Goal: Task Accomplishment & Management: Manage account settings

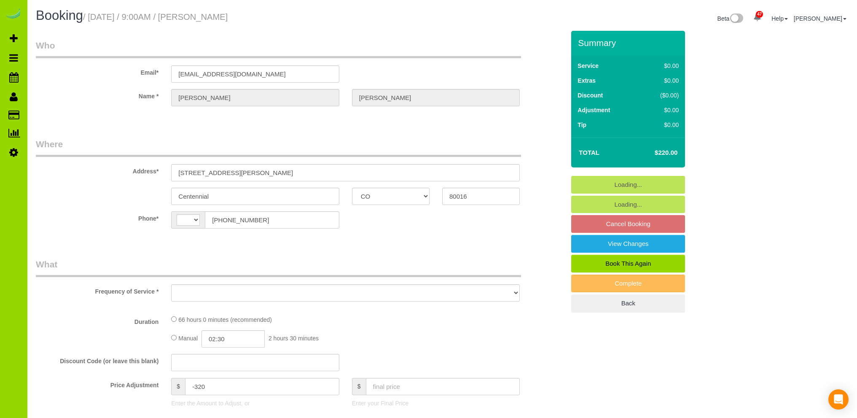
select select "CO"
select select "string:[GEOGRAPHIC_DATA]"
select select "object:555"
select select "number:7"
select select "number:22"
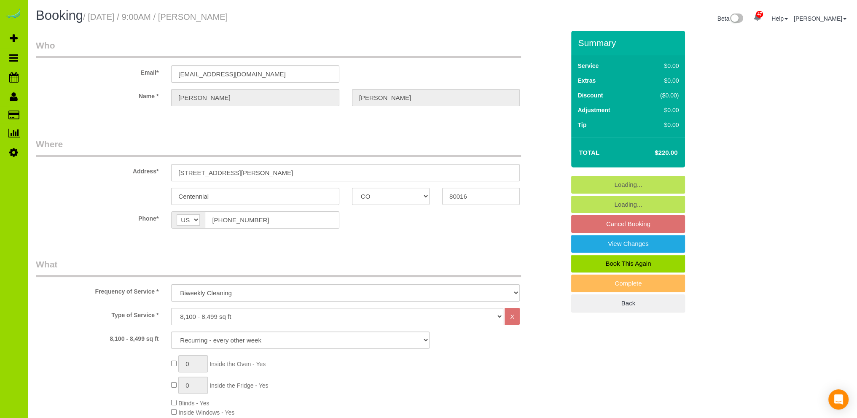
select select "object:1233"
select select "string:fspay-aa0e737b-cb7e-4b51-a6b6-6cf47e197da7"
select select "6"
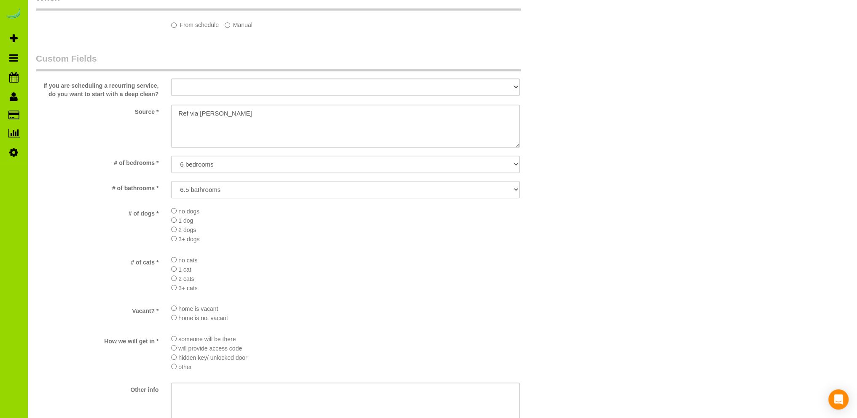
select select "spot1"
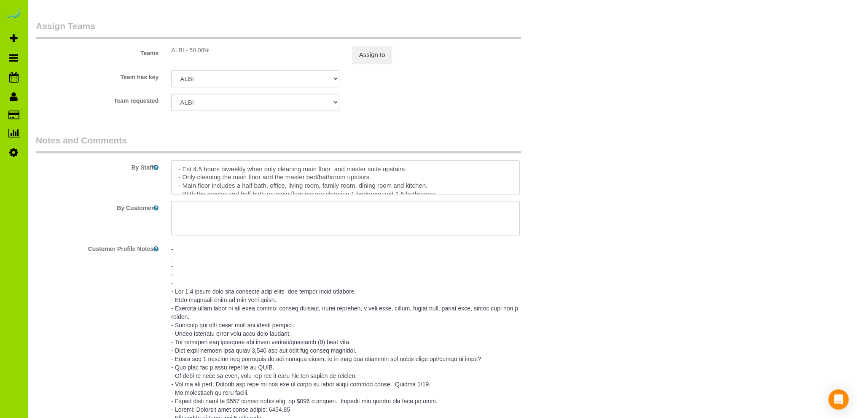
click at [419, 171] on textarea at bounding box center [345, 177] width 349 height 35
click at [354, 180] on textarea at bounding box center [345, 177] width 349 height 35
click at [359, 180] on textarea at bounding box center [345, 177] width 349 height 35
click at [298, 180] on textarea at bounding box center [345, 177] width 349 height 35
click at [463, 179] on textarea at bounding box center [345, 177] width 349 height 35
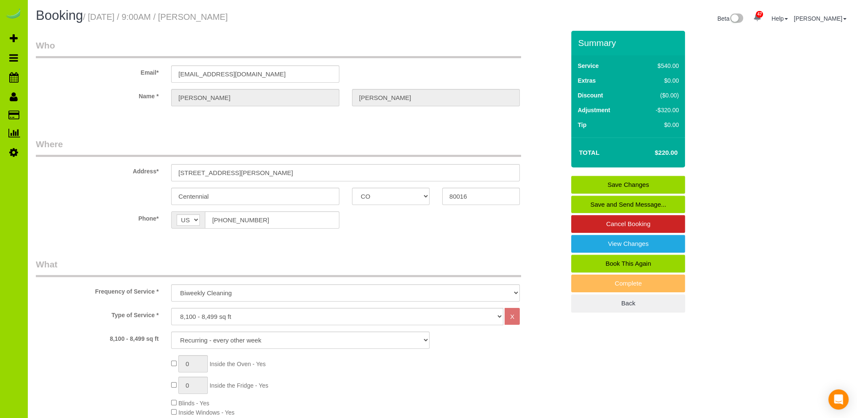
type textarea "- Est 4.5 hours biweekly when only cleaning main floor and master suite upstair…"
click at [654, 182] on link "Save Changes" at bounding box center [628, 185] width 114 height 18
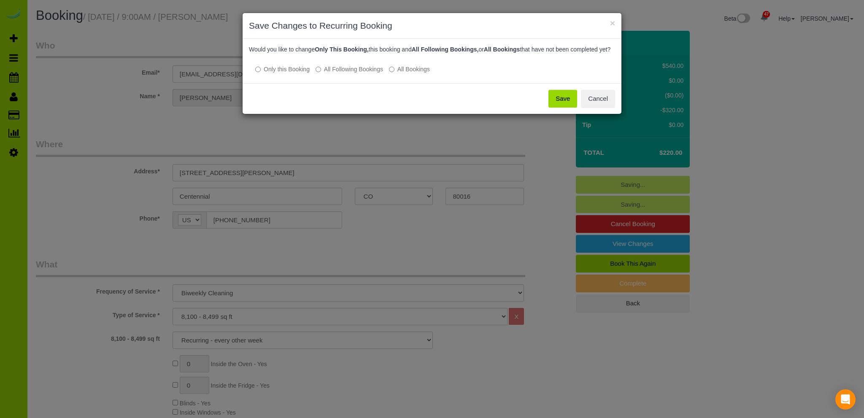
click at [562, 106] on button "Save" at bounding box center [562, 99] width 29 height 18
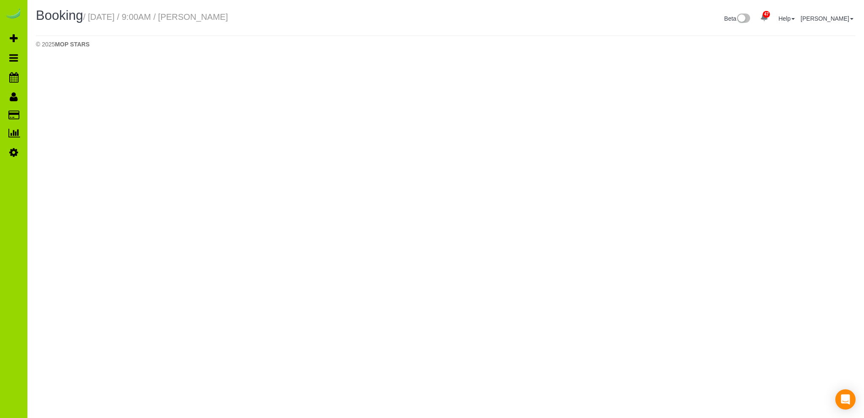
select select "CO"
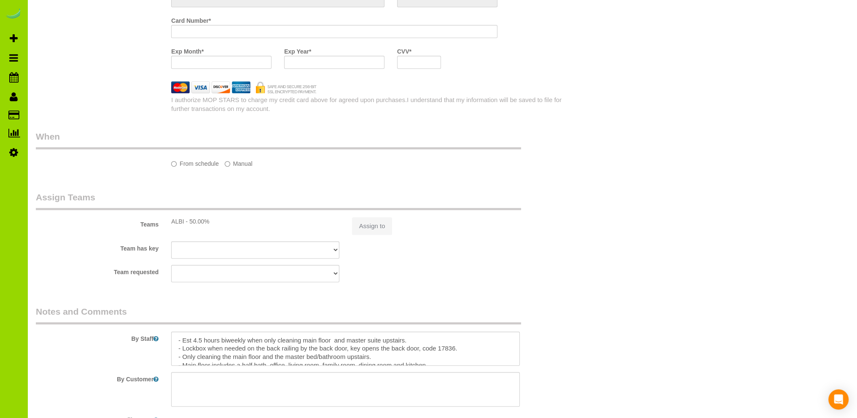
select select "string:fspay-aa0e737b-cb7e-4b51-a6b6-6cf47e197da7"
select select "number:7"
select select "number:22"
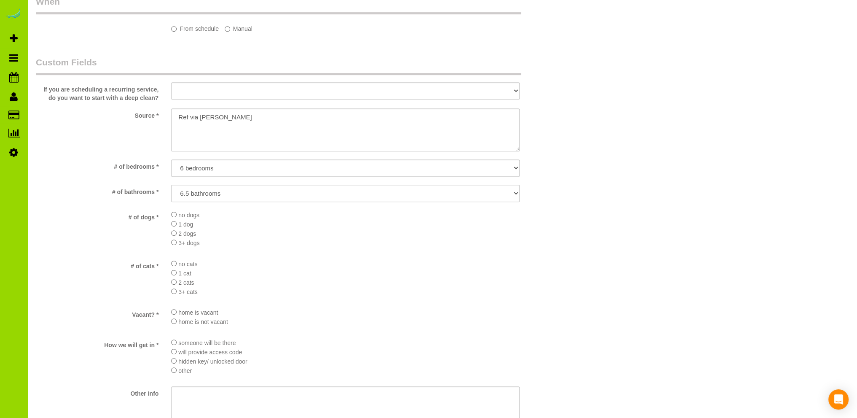
select select "object:2287"
select select "6"
select select "spot6"
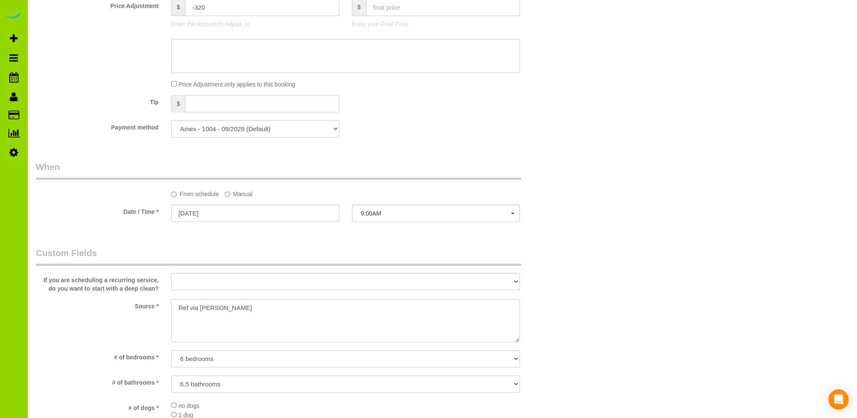
select select "object:2461"
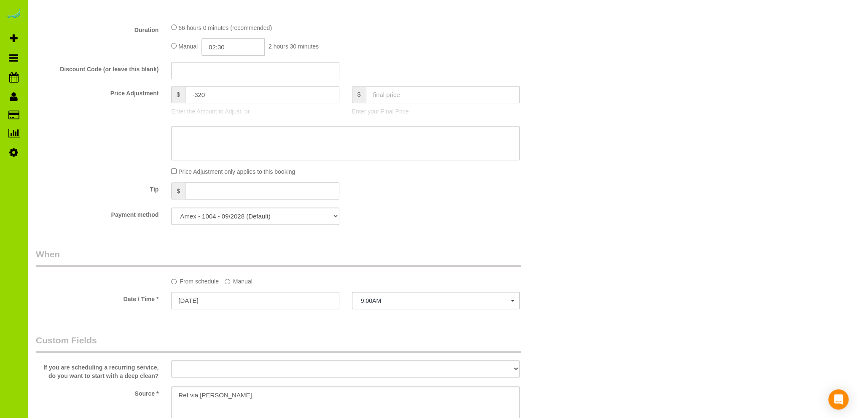
select select "6"
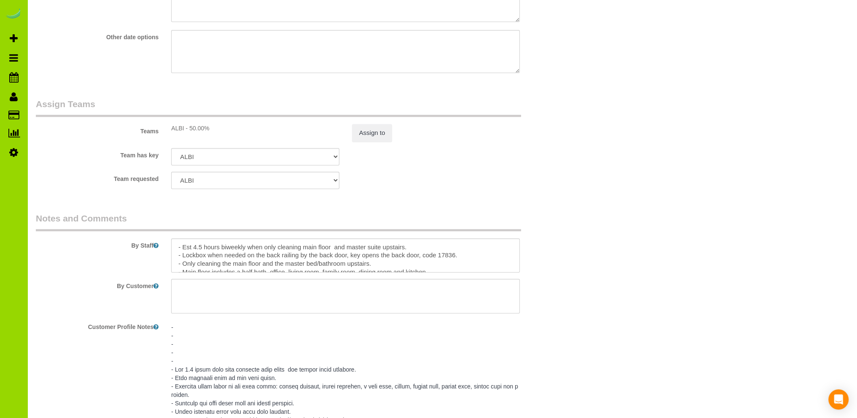
scroll to position [1092, 0]
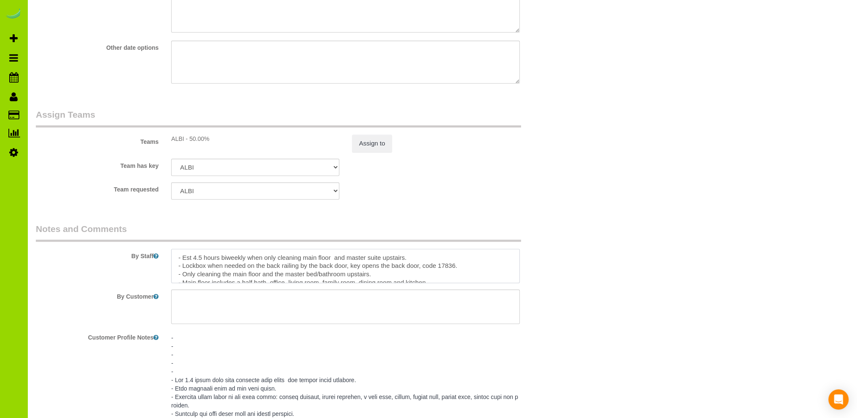
click at [177, 259] on textarea at bounding box center [345, 266] width 349 height 35
type textarea "*** [DATE] she may not be there so please use the lockbox in back. *** - Est 4.…"
click at [463, 172] on div "Team has key [GEOGRAPHIC_DATA][PERSON_NAME] ANGEL DESI [PERSON_NAME] [PERSON_NA…" at bounding box center [301, 167] width 542 height 17
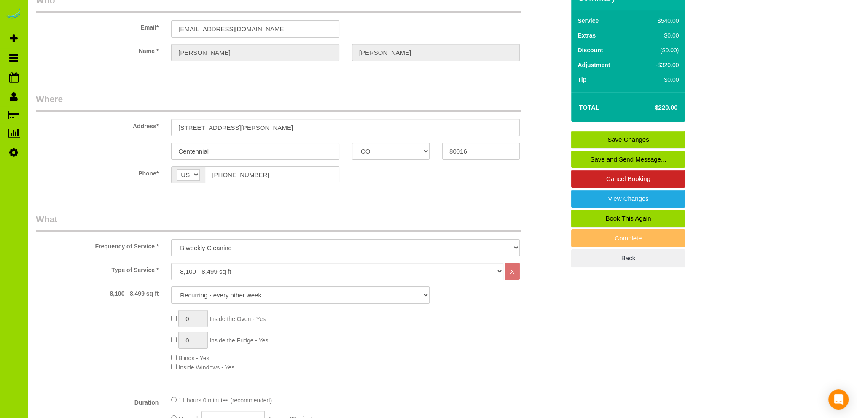
scroll to position [0, 0]
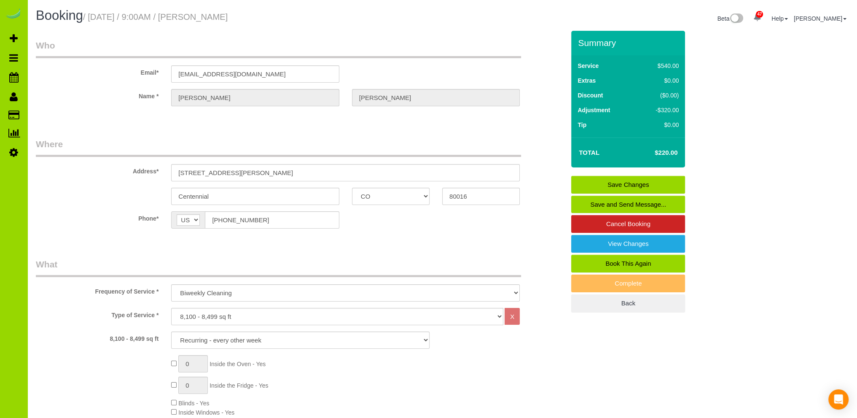
click at [616, 180] on link "Save Changes" at bounding box center [628, 185] width 114 height 18
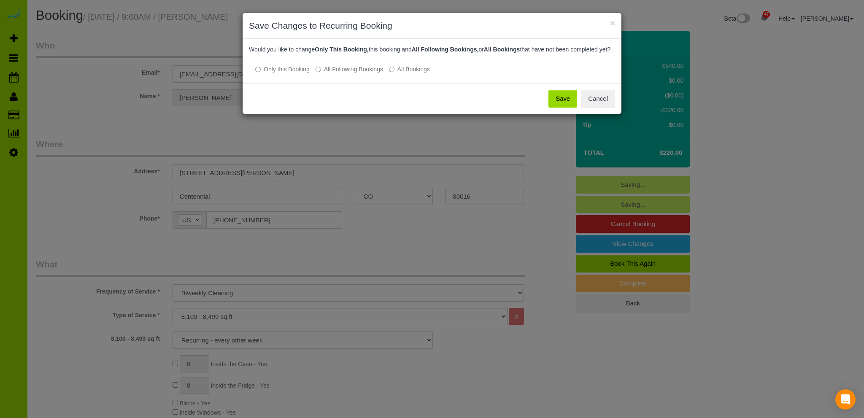
click at [478, 235] on div "× Save Changes to Recurring Booking Would you like to change Only This Booking,…" at bounding box center [432, 209] width 864 height 418
click at [556, 102] on button "Save" at bounding box center [562, 99] width 29 height 18
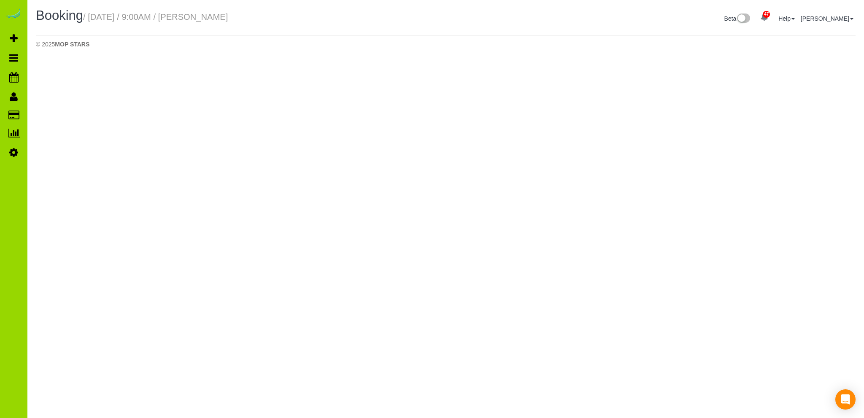
select select "CO"
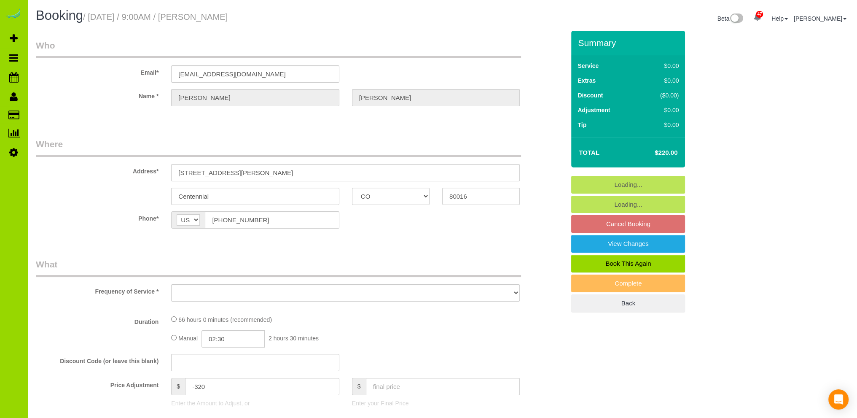
select select "6"
select select "number:7"
select select "number:22"
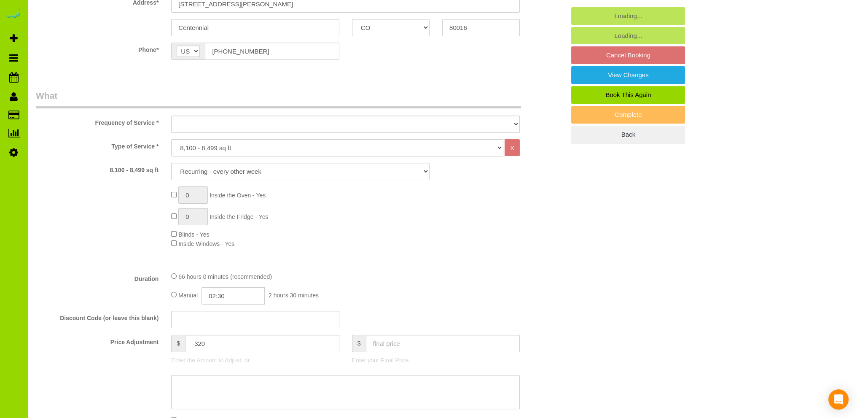
select select "string:fspay-aa0e737b-cb7e-4b51-a6b6-6cf47e197da7"
select select "spot11"
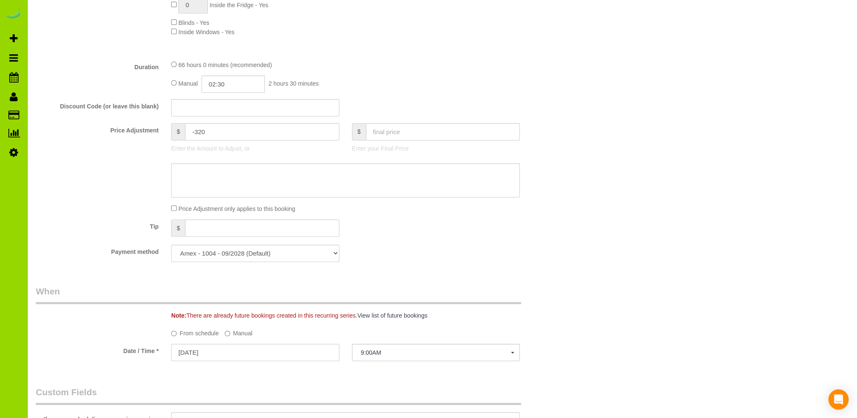
select select "object:3674"
select select "6"
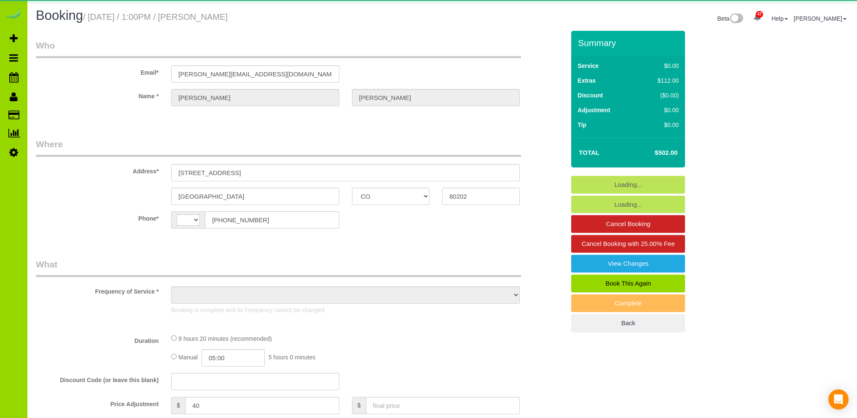
select select "CO"
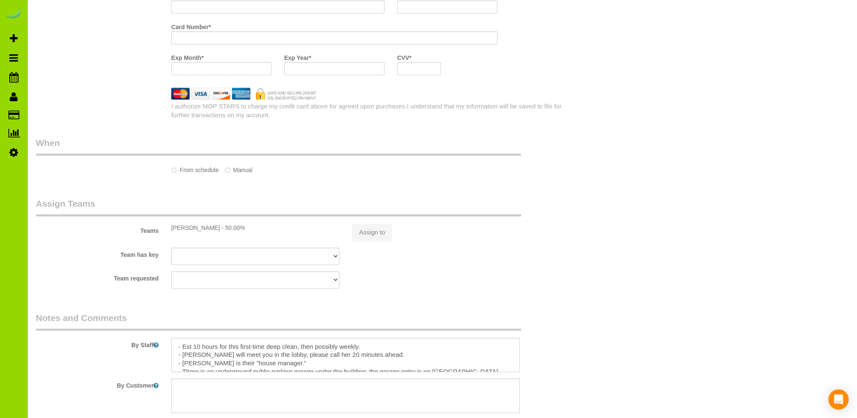
select select "string:fspay-4b33fd2c-0fd1-4e02-9379-e0e288b0ade0"
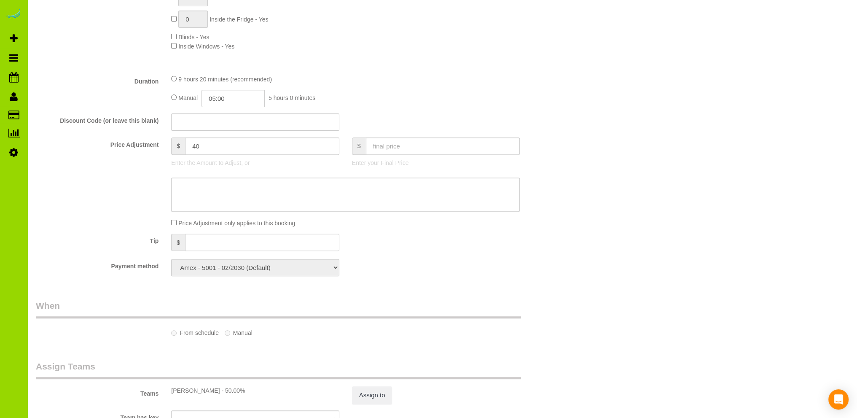
select select "string:[GEOGRAPHIC_DATA]"
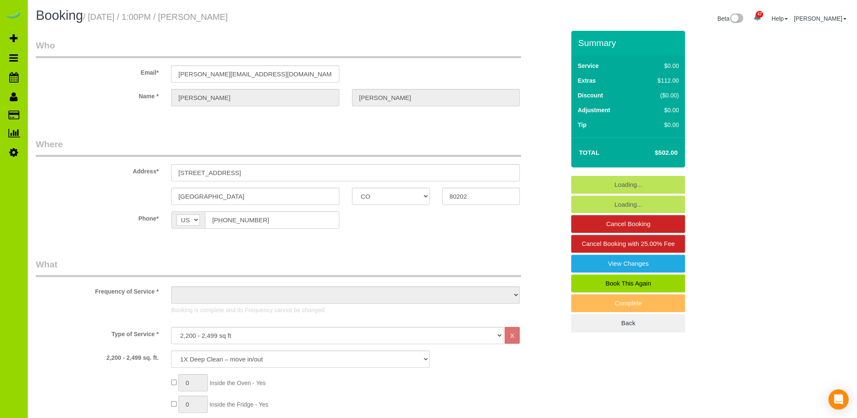
select select "object:1208"
select select "number:3"
select select "number:14"
select select "spot1"
select select "object:1249"
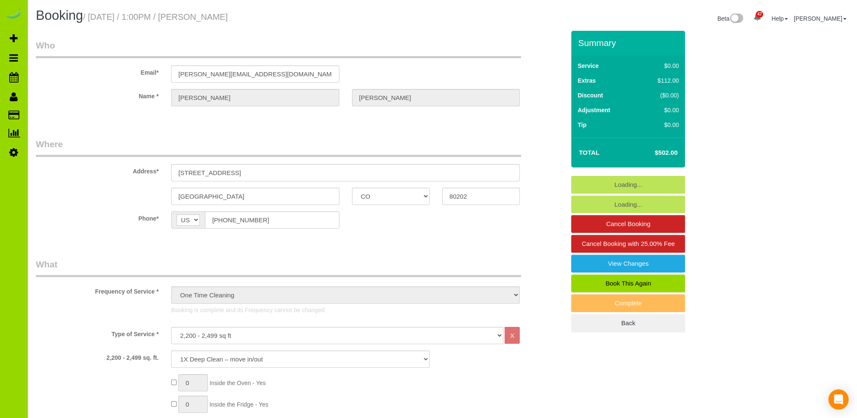
select select "spot6"
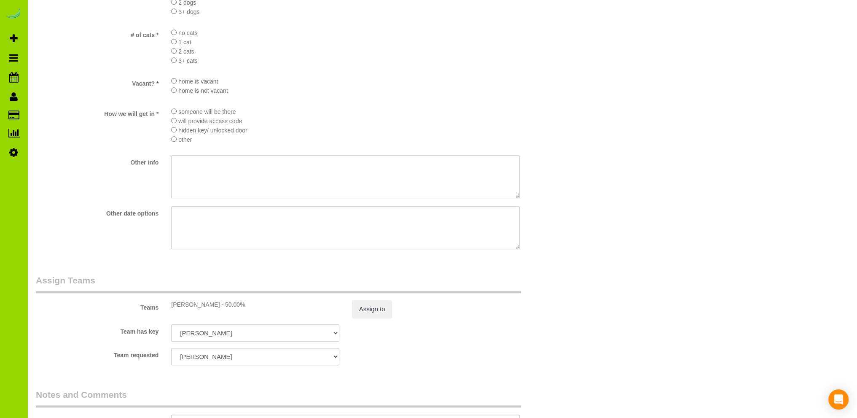
scroll to position [1096, 0]
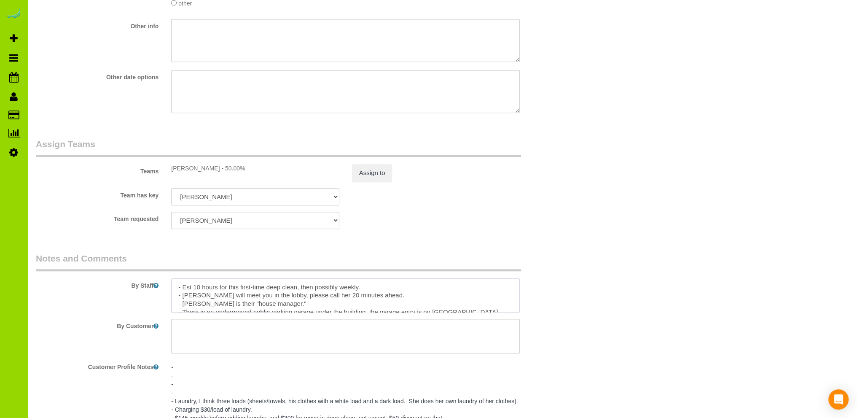
click at [177, 291] on textarea at bounding box center [345, 295] width 349 height 35
click at [209, 290] on textarea at bounding box center [345, 295] width 349 height 35
click at [428, 288] on textarea at bounding box center [345, 295] width 349 height 35
click at [440, 288] on textarea at bounding box center [345, 295] width 349 height 35
type textarea "A lot of confusion here, but bottom line is we had one person for 5 hours to do…"
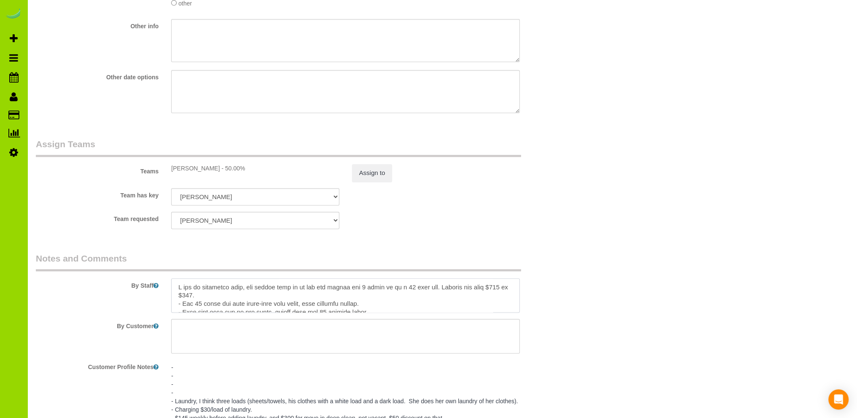
click at [207, 297] on textarea at bounding box center [345, 295] width 349 height 35
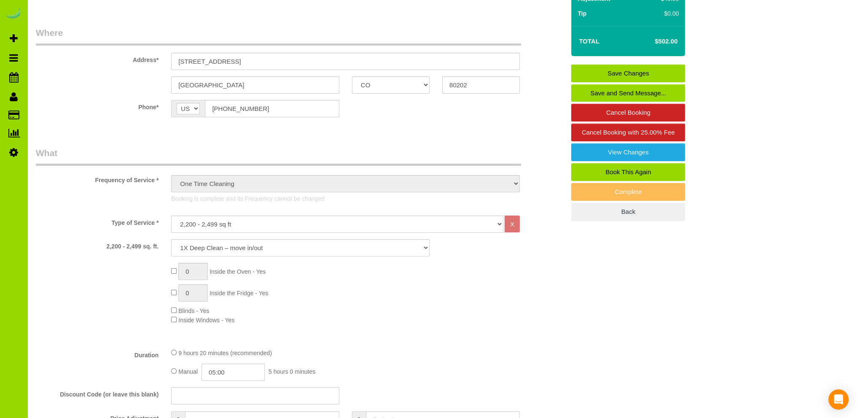
scroll to position [169, 0]
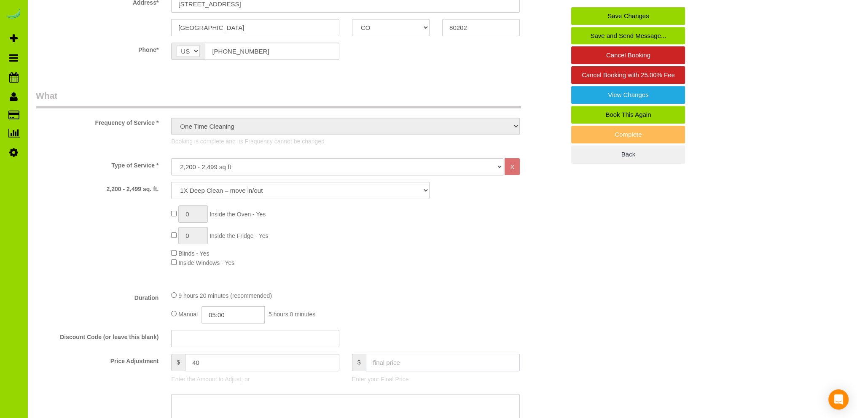
click at [378, 365] on input "text" at bounding box center [443, 362] width 154 height 17
type input "280"
click at [460, 286] on fieldset "What Frequency of Service * One Time Cleaning Weekly Cleaning Biweekly Cleaning…" at bounding box center [300, 294] width 529 height 410
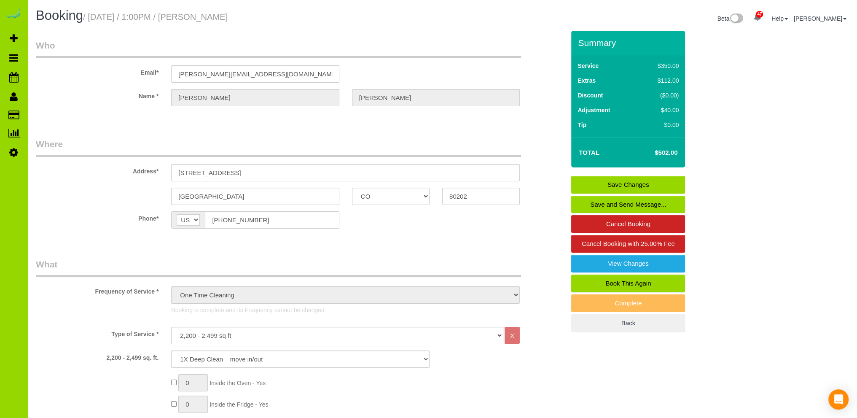
scroll to position [253, 0]
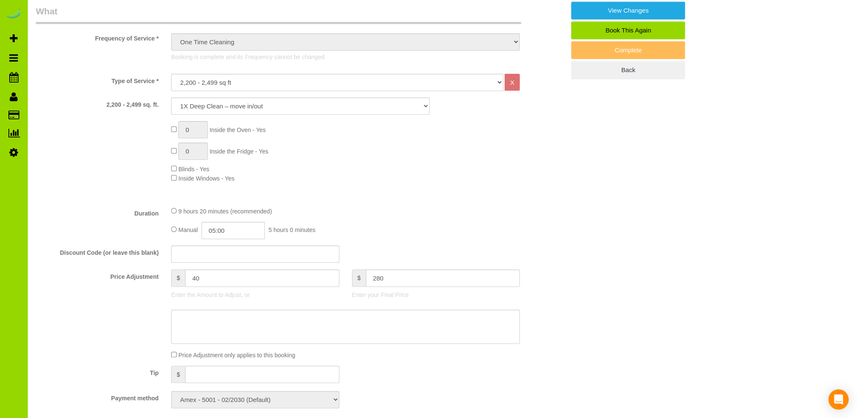
type input "-182"
click at [445, 225] on div "Manual 05:00 5 hours 0 minutes" at bounding box center [345, 230] width 349 height 17
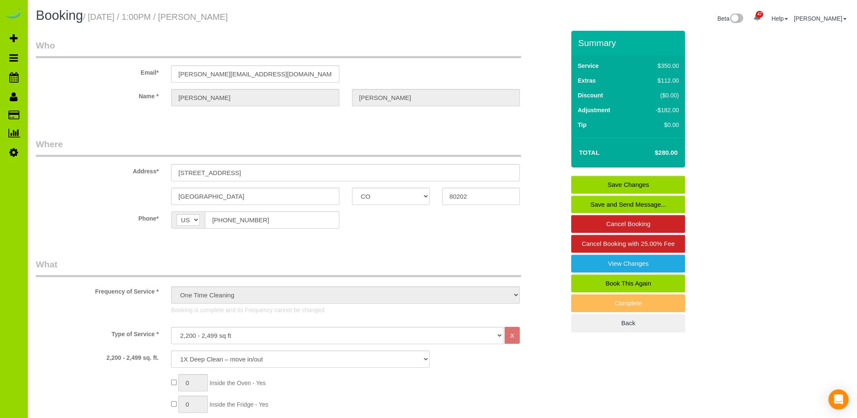
click at [624, 182] on link "Save Changes" at bounding box center [628, 185] width 114 height 18
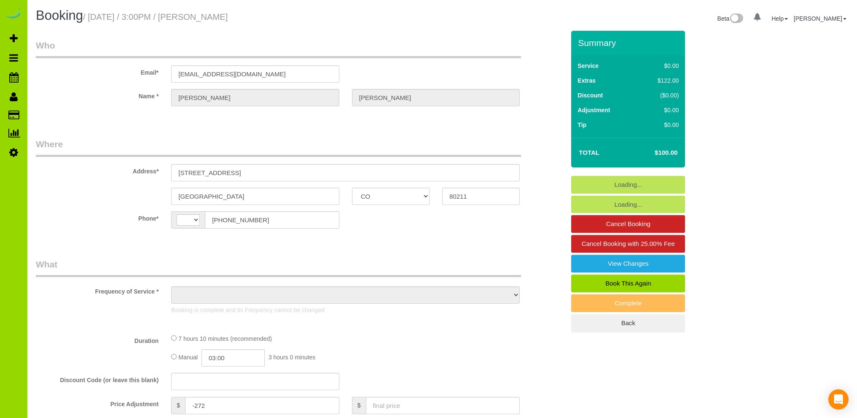
select select "CO"
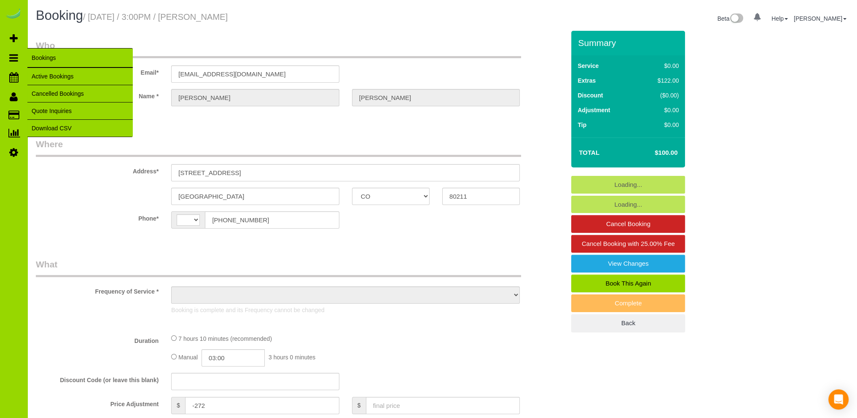
select select "object:550"
select select "number:3"
select select "number:16"
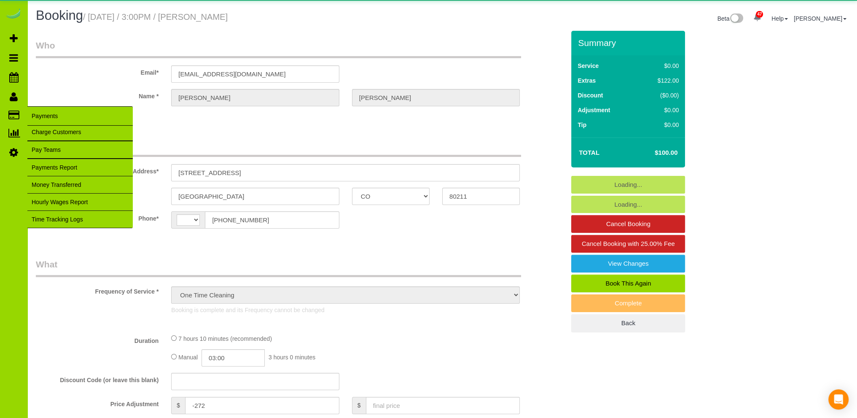
select select "string:[GEOGRAPHIC_DATA]"
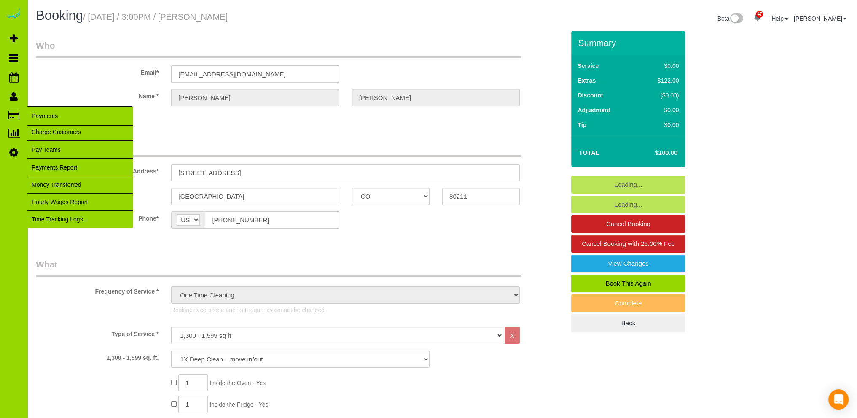
select select "object:1214"
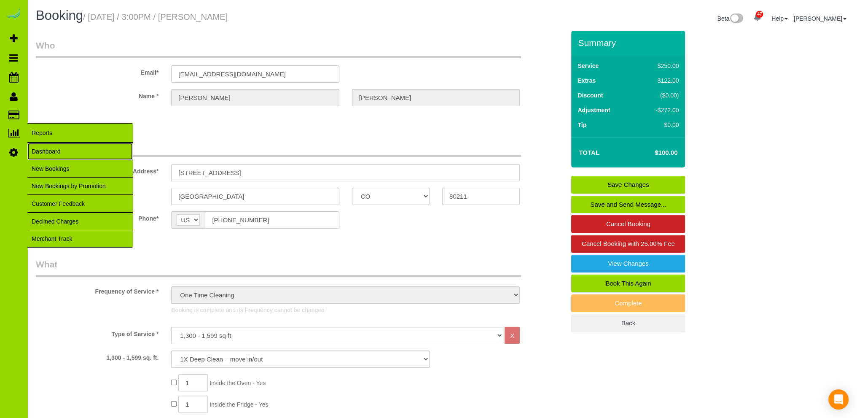
click at [49, 150] on link "Dashboard" at bounding box center [79, 151] width 105 height 17
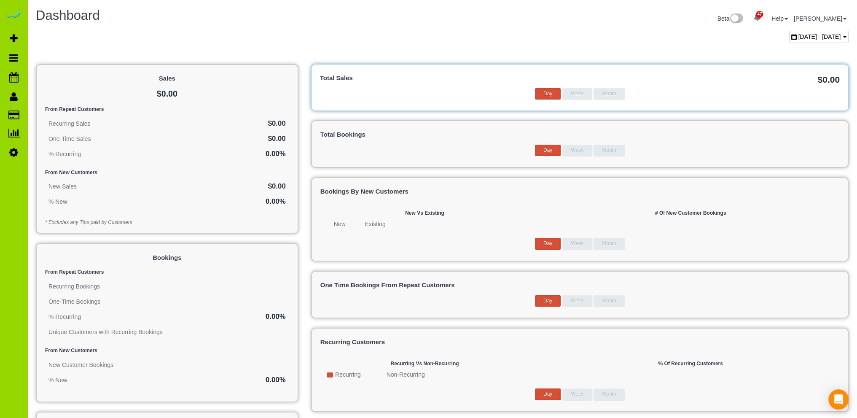
click at [799, 35] on span "August 22, 2025 - September 22, 2025" at bounding box center [820, 36] width 43 height 7
type input "**********"
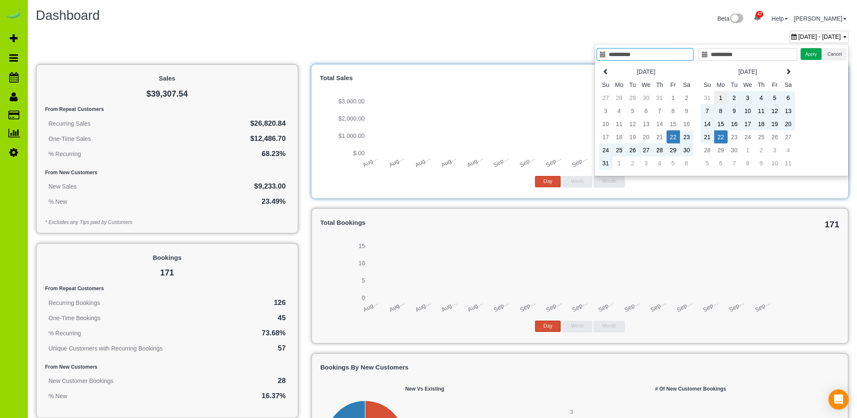
type input "**********"
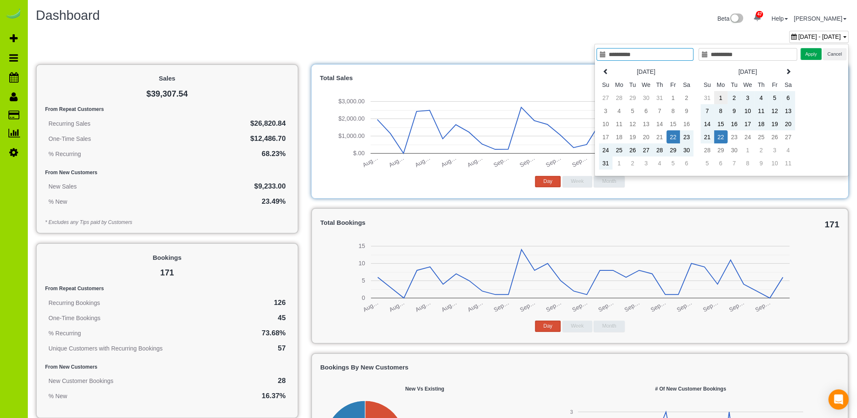
click at [722, 96] on td "1" at bounding box center [720, 97] width 13 height 13
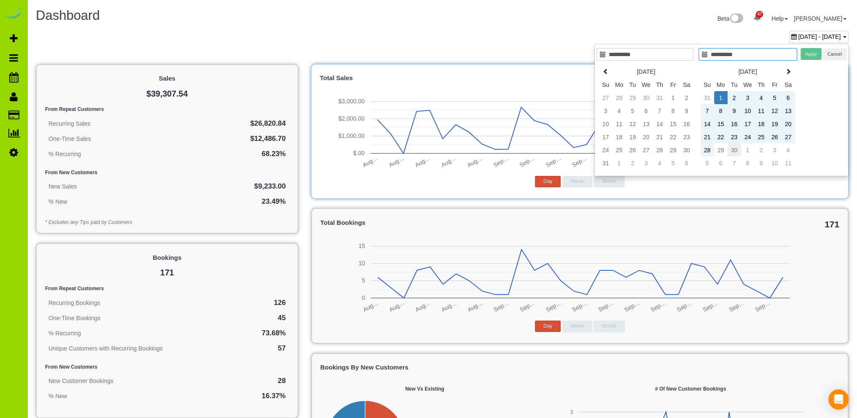
type input "**********"
click at [735, 149] on td "30" at bounding box center [734, 149] width 13 height 13
type input "**********"
click at [810, 52] on button "Apply" at bounding box center [811, 54] width 21 height 12
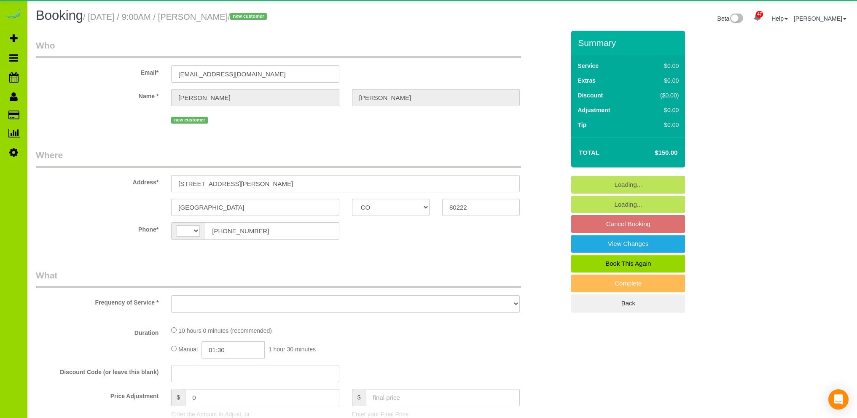
select select "CO"
select select "string:[GEOGRAPHIC_DATA]"
select select "object:889"
select select "string:fspay-b2a87949-3373-4961-8094-6aa550e75a23"
select select "spot1"
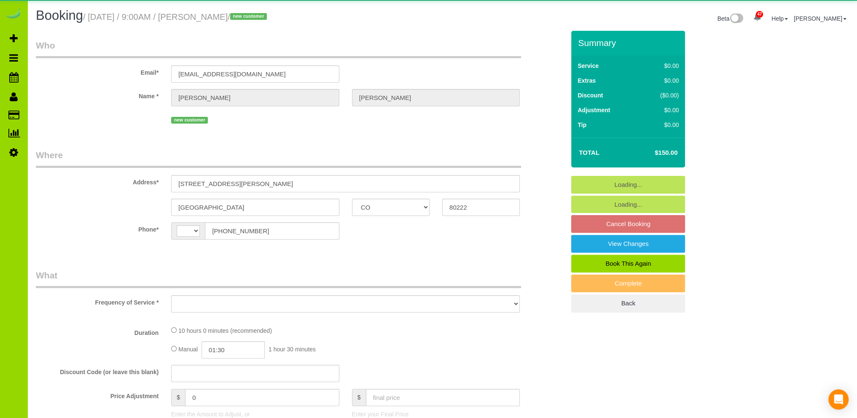
select select "number:68"
select select "number:3"
select select "number:11"
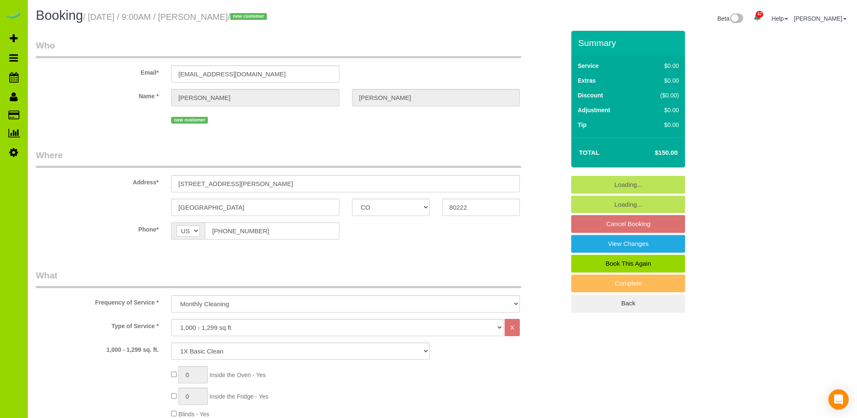
select select "object:1241"
select select "4"
